Goal: Task Accomplishment & Management: Use online tool/utility

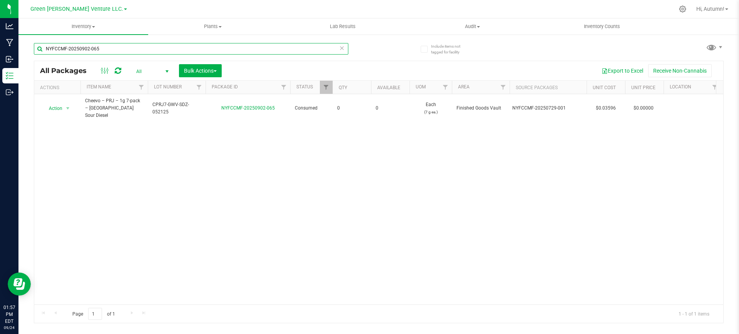
click at [137, 50] on input "NYFCCMF-20250902-065" at bounding box center [191, 49] width 314 height 12
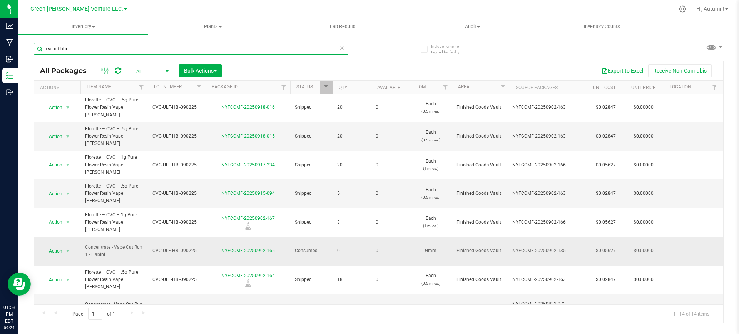
scroll to position [96, 0]
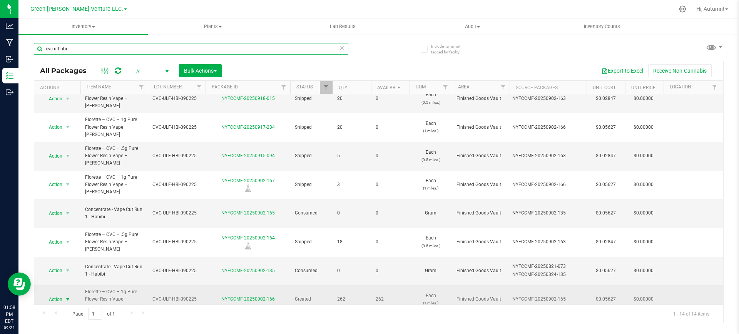
type input "cvc-ulf-hbi"
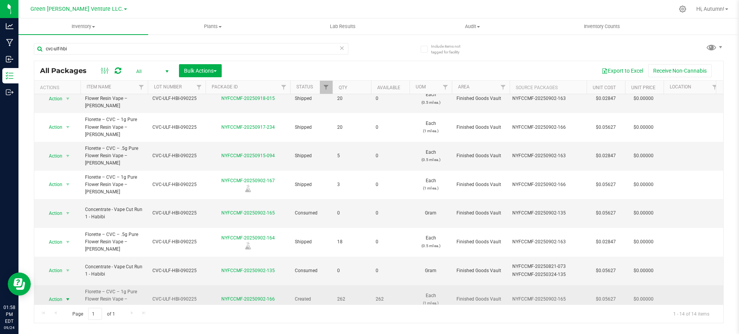
click at [63, 294] on span "select" at bounding box center [68, 299] width 10 height 11
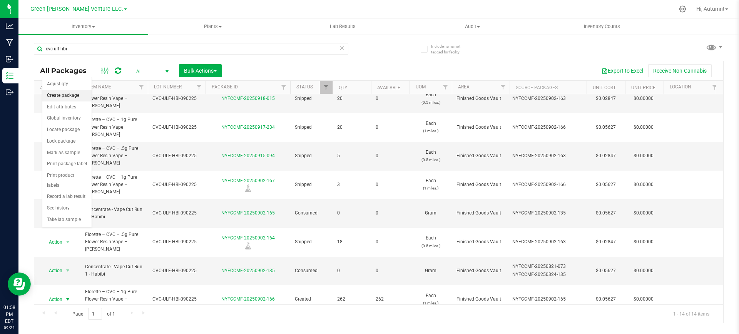
click at [72, 91] on li "Create package" at bounding box center [66, 96] width 49 height 12
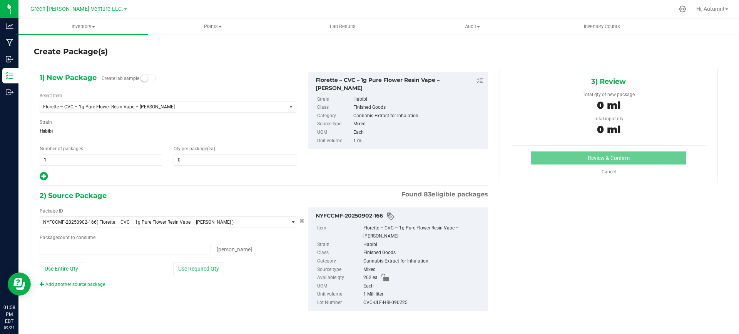
type input "0 ea"
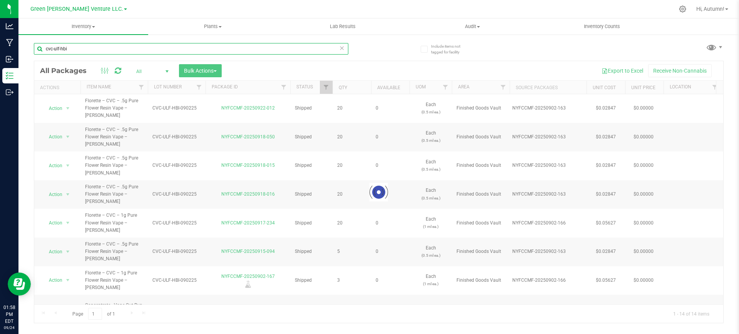
click at [131, 46] on input "cvc-ulf-hbi" at bounding box center [191, 49] width 314 height 12
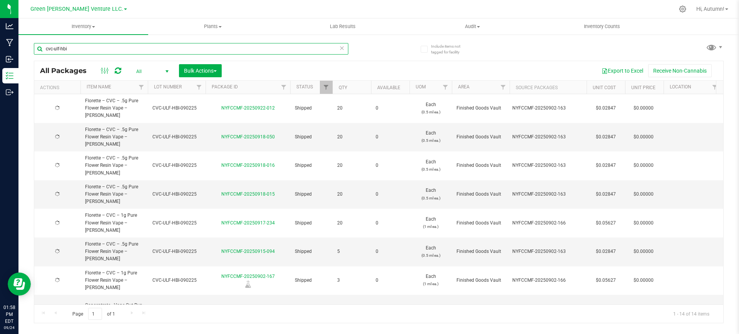
type input "[DATE]"
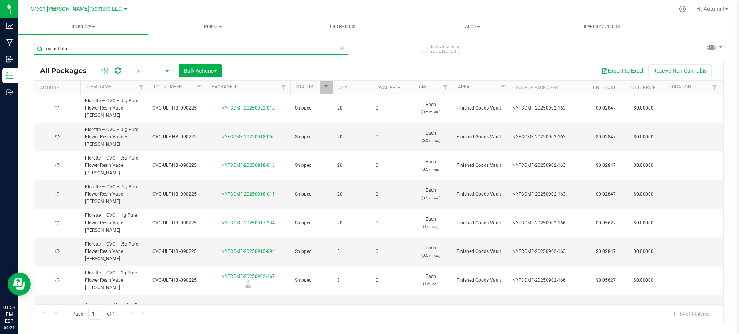
type input "[DATE]"
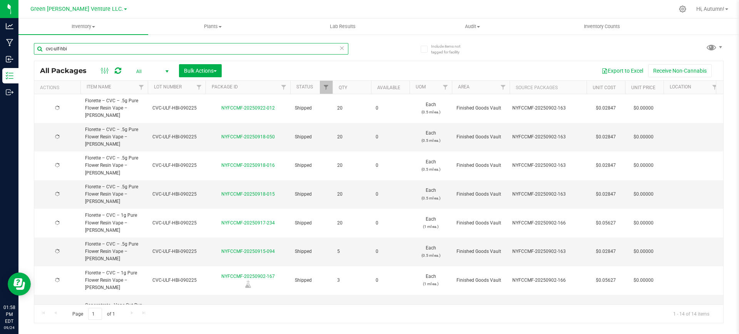
type input "[DATE]"
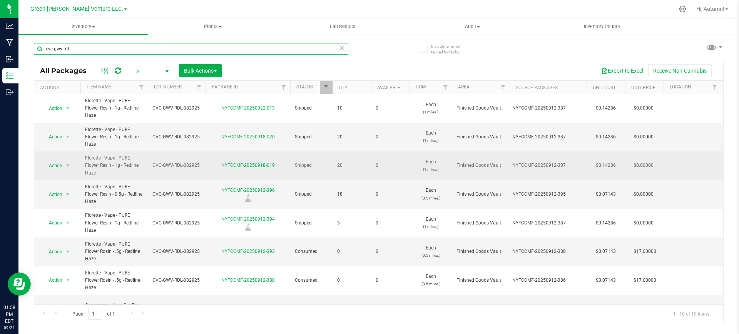
scroll to position [76, 0]
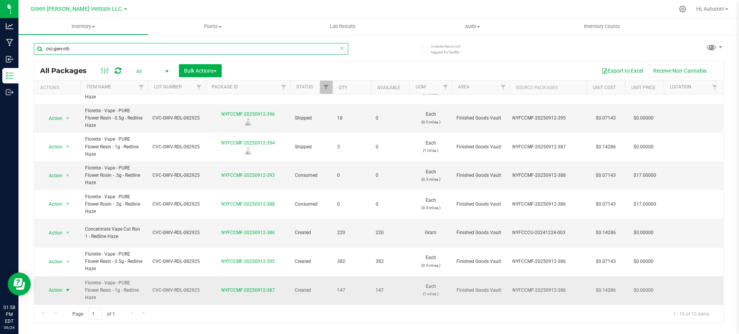
type input "cvc-gwv-rdl-"
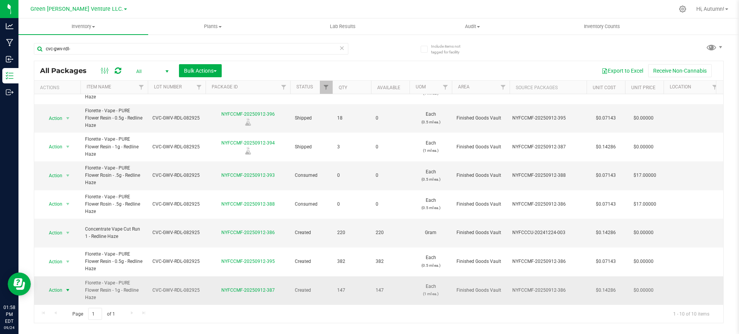
click at [55, 286] on span "Action" at bounding box center [52, 290] width 21 height 11
click at [67, 222] on li "Print package label" at bounding box center [66, 225] width 49 height 12
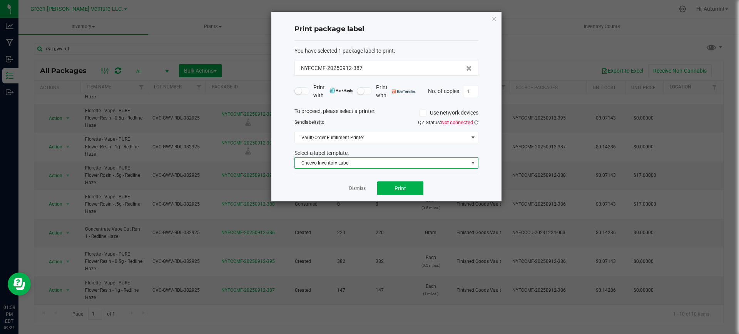
click at [422, 162] on span "Cheevo Inventory Label" at bounding box center [382, 163] width 174 height 11
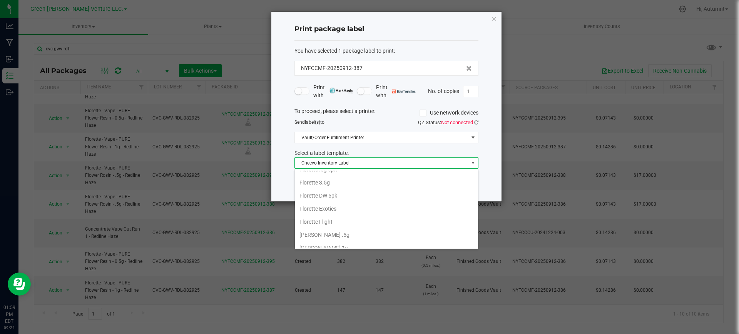
scroll to position [132, 0]
click at [400, 225] on li "[PERSON_NAME] 1g" at bounding box center [386, 228] width 183 height 13
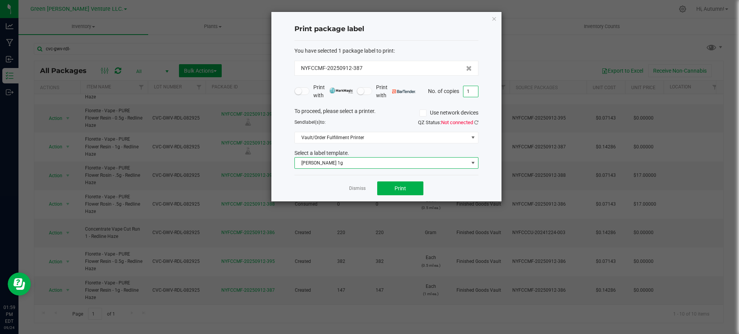
click at [476, 92] on input "1" at bounding box center [470, 91] width 15 height 11
type input "150"
click at [401, 189] on span "Print" at bounding box center [400, 188] width 12 height 6
